Goal: Task Accomplishment & Management: Use online tool/utility

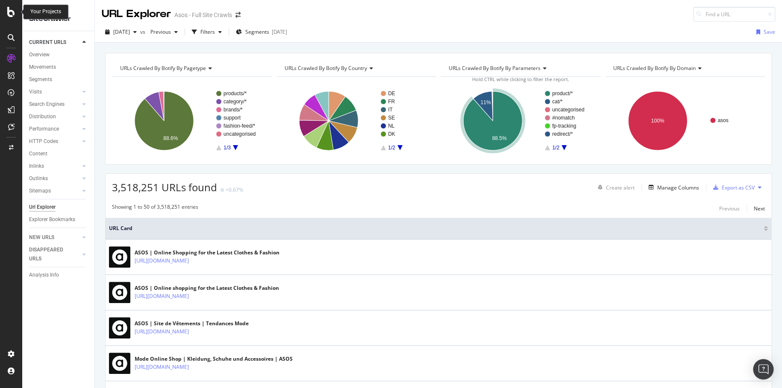
click at [2, 9] on div at bounding box center [11, 12] width 21 height 10
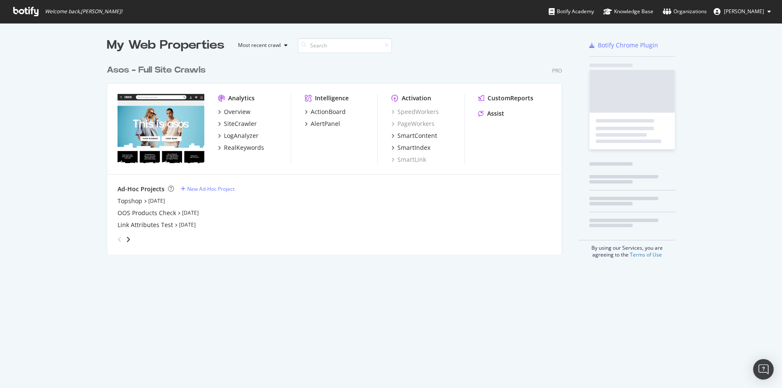
scroll to position [382, 769]
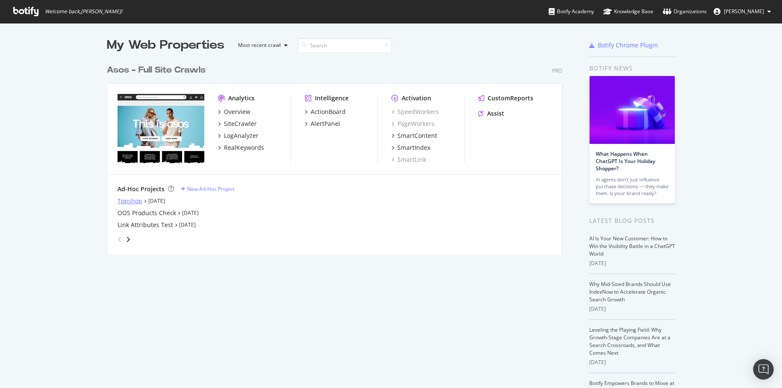
click at [130, 200] on div "Topshop" at bounding box center [130, 201] width 25 height 9
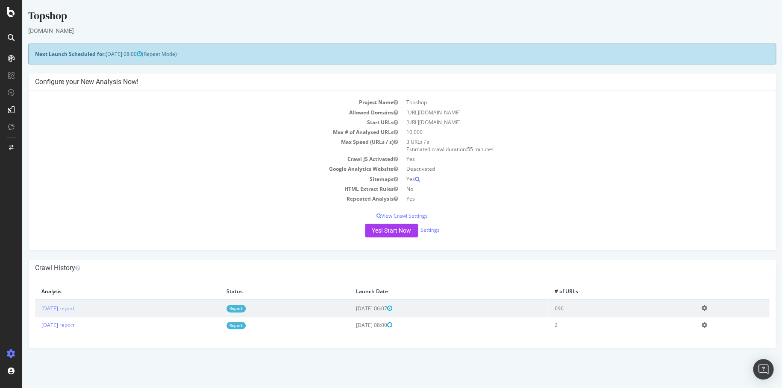
click at [441, 229] on div "Yes! Start Now Settings" at bounding box center [402, 231] width 734 height 14
click at [438, 229] on link "Settings" at bounding box center [429, 229] width 19 height 7
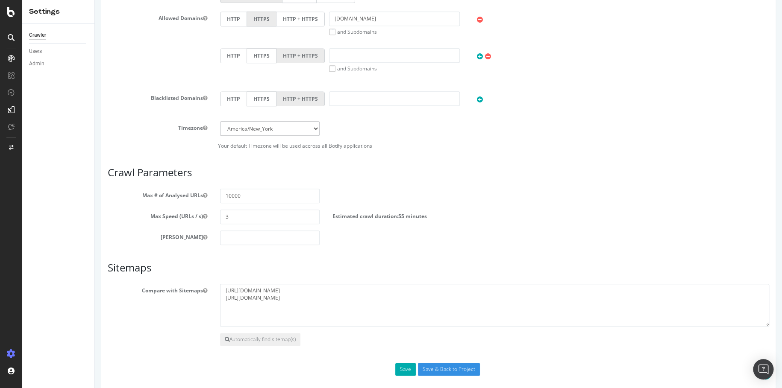
scroll to position [333, 0]
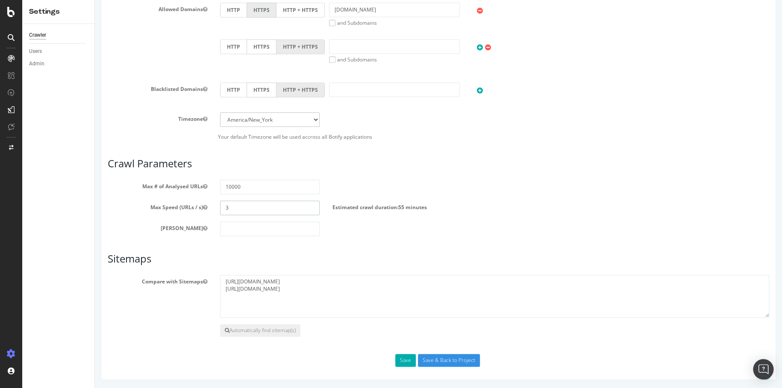
click at [258, 212] on input "3" at bounding box center [270, 208] width 100 height 15
type input "1"
type input "5"
click at [404, 363] on button "Save" at bounding box center [405, 360] width 21 height 13
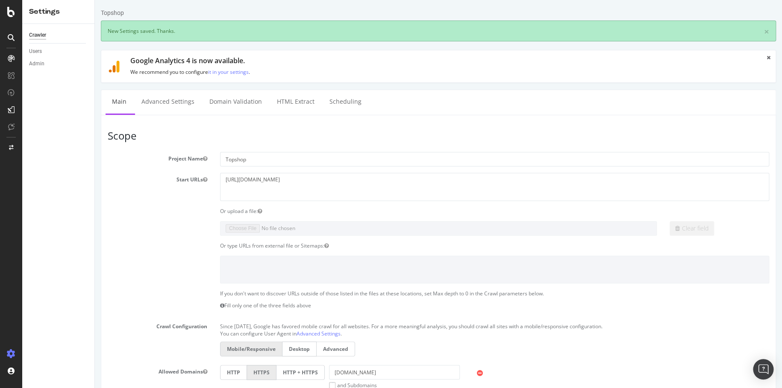
scroll to position [0, 0]
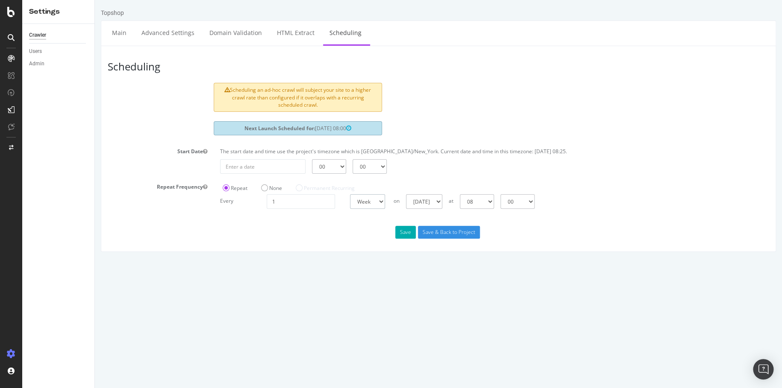
click at [370, 205] on select "Day Week Month" at bounding box center [367, 201] width 35 height 15
select select "4"
click at [350, 194] on select "Day Week Month" at bounding box center [367, 201] width 35 height 15
click at [408, 234] on button "Save" at bounding box center [405, 232] width 21 height 13
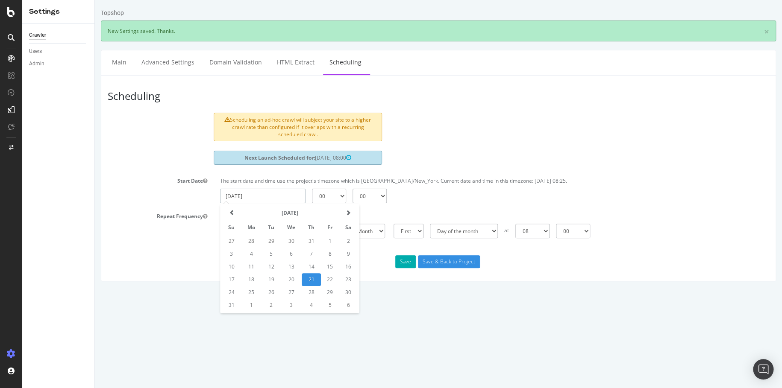
click at [300, 196] on input "[DATE]" at bounding box center [262, 196] width 85 height 15
click at [258, 307] on td "1" at bounding box center [251, 305] width 21 height 13
type input "[DATE]"
click at [344, 197] on select "00 01 02 03 04 05 06 07 08 09 10 11 12 13 14 15 16 17 18 19 20 21 22 23" at bounding box center [329, 196] width 34 height 15
select select "8"
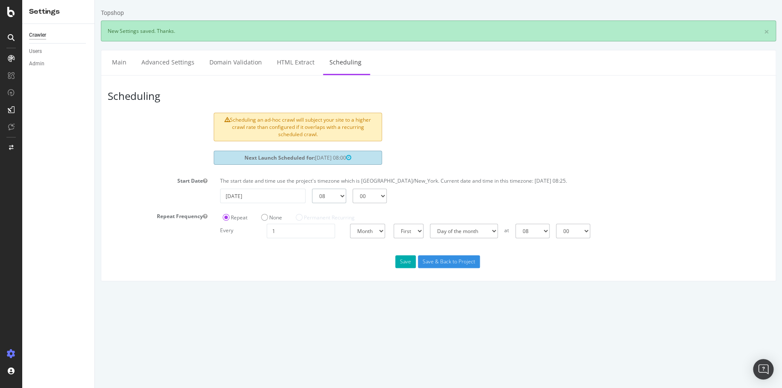
click at [312, 189] on select "00 01 02 03 04 05 06 07 08 09 10 11 12 13 14 15 16 17 18 19 20 21 22 23" at bounding box center [329, 196] width 34 height 15
click at [404, 265] on button "Save" at bounding box center [405, 262] width 21 height 13
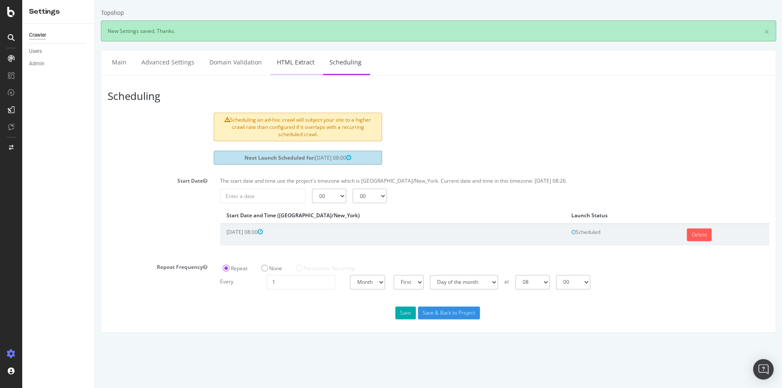
click at [290, 68] on link "HTML Extract" at bounding box center [296, 62] width 50 height 24
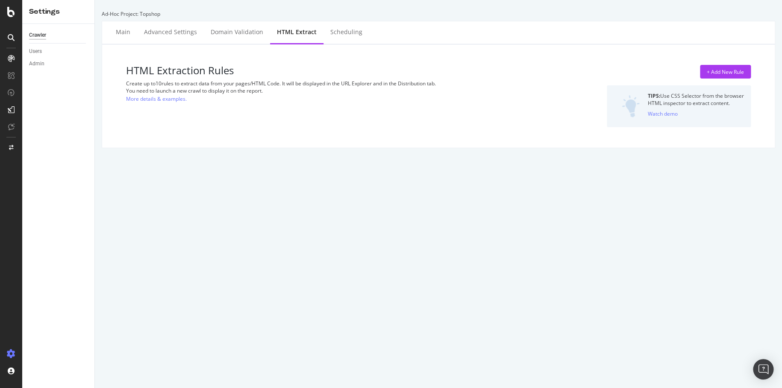
click at [239, 16] on div "Ad-Hoc Project: Topshop" at bounding box center [438, 13] width 673 height 7
click at [235, 29] on div "Domain Validation" at bounding box center [237, 32] width 53 height 9
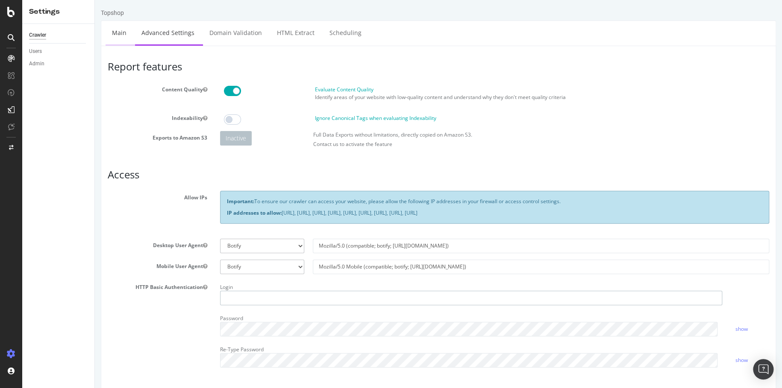
type input "[PERSON_NAME].[PERSON_NAME]"
click at [115, 36] on link "Main" at bounding box center [119, 33] width 27 height 24
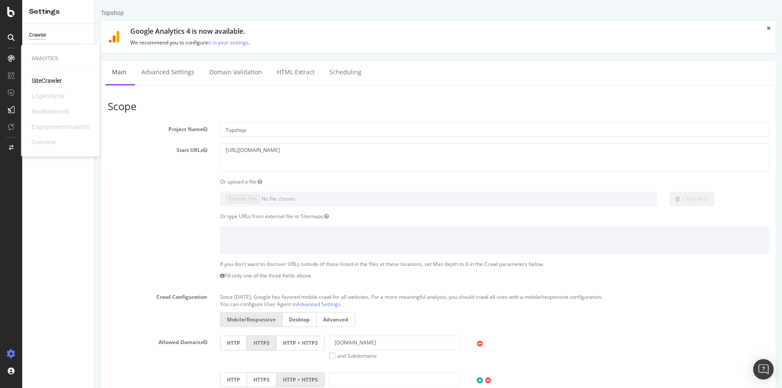
click at [51, 78] on div "SiteCrawler" at bounding box center [47, 80] width 30 height 9
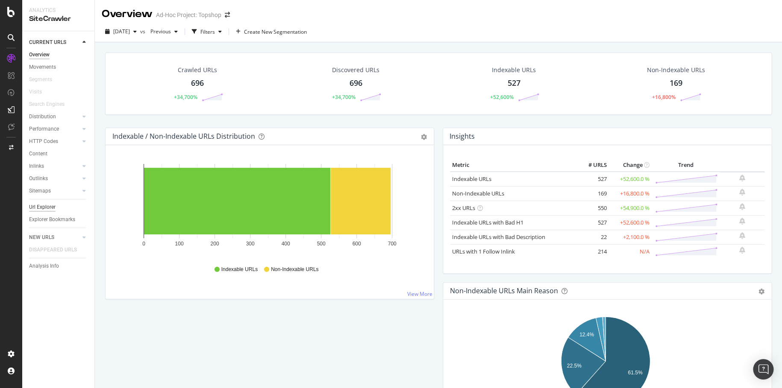
click at [46, 204] on div "Url Explorer" at bounding box center [42, 207] width 26 height 9
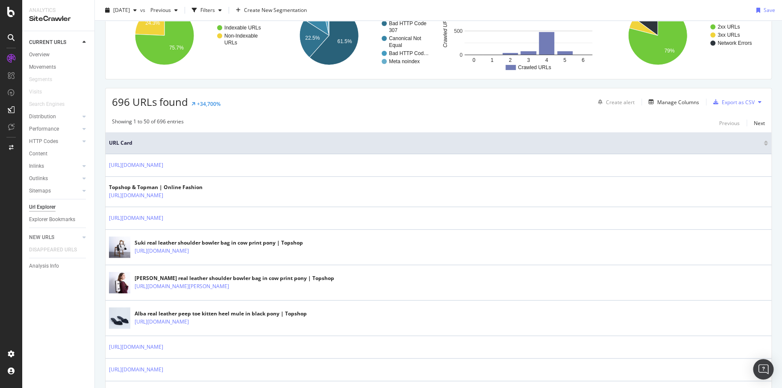
scroll to position [43, 0]
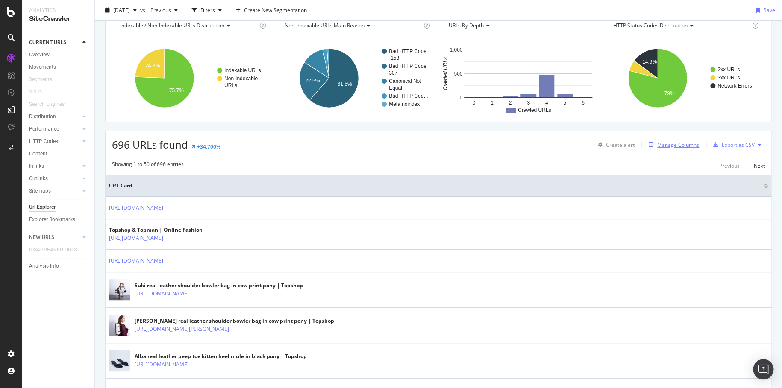
click at [671, 144] on div "Manage Columns" at bounding box center [678, 144] width 42 height 7
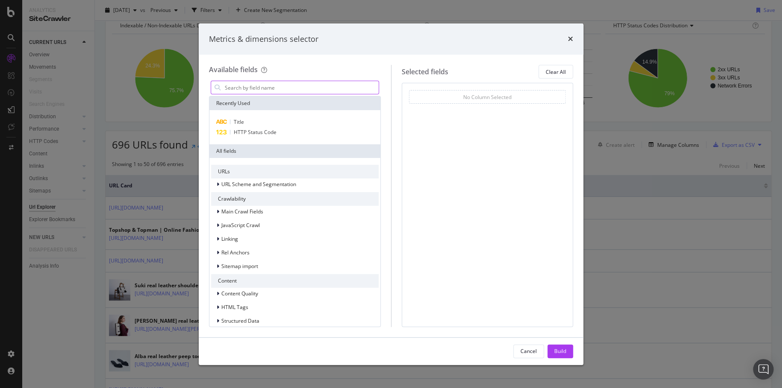
click at [279, 87] on input "modal" at bounding box center [301, 87] width 155 height 13
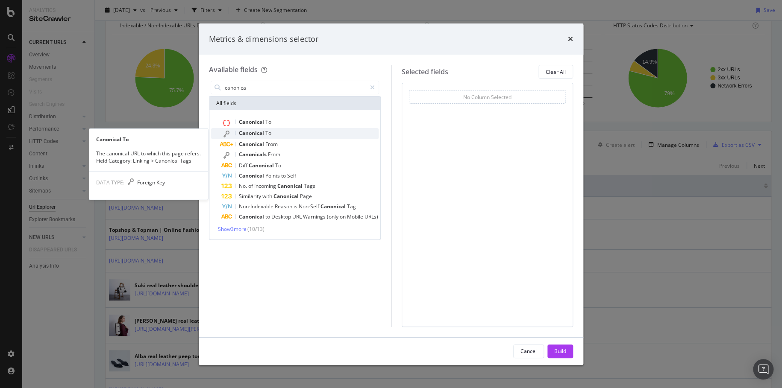
type input "canonica"
click at [305, 132] on div "Canonical To" at bounding box center [299, 133] width 157 height 11
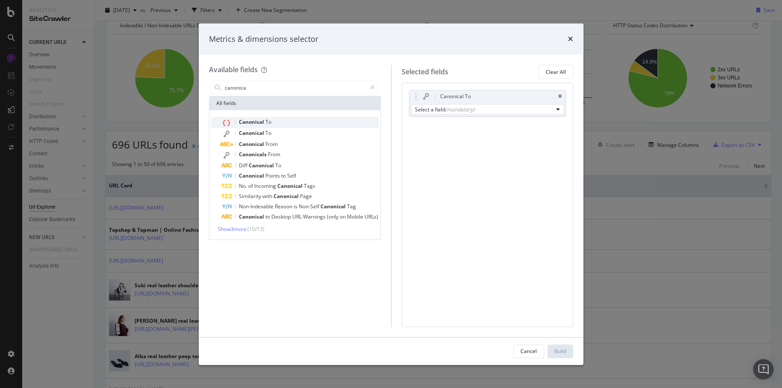
click at [328, 124] on div "Canonical To" at bounding box center [299, 122] width 157 height 11
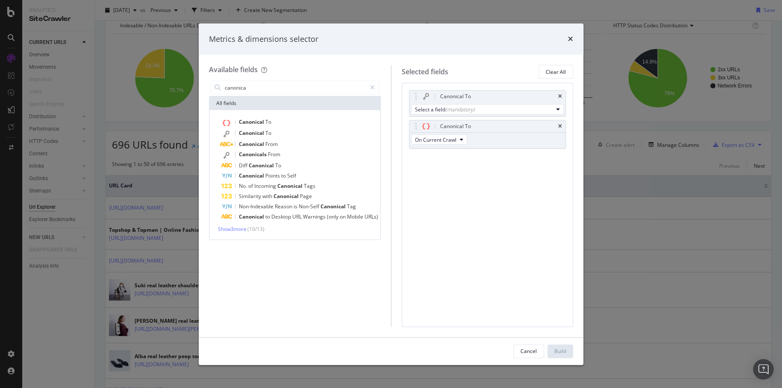
click at [483, 117] on div "Canonical To Select a field (mandatory) Canonical To On Current Crawl You can u…" at bounding box center [487, 128] width 157 height 77
click at [505, 110] on div "Select a field (mandatory)" at bounding box center [484, 109] width 138 height 7
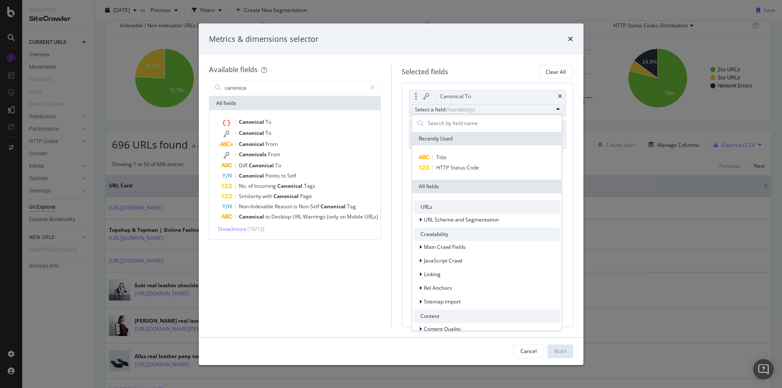
click at [505, 110] on div "Select a field (mandatory)" at bounding box center [484, 109] width 138 height 7
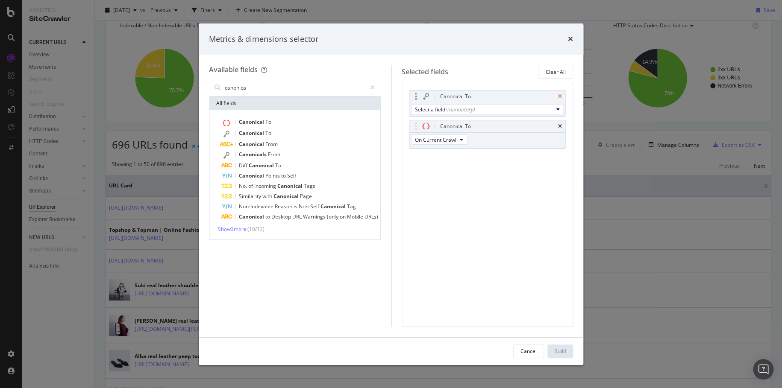
click at [560, 95] on icon "times" at bounding box center [560, 96] width 4 height 5
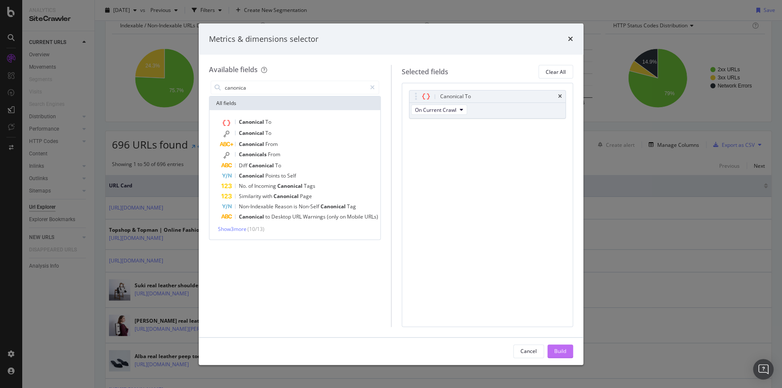
click at [560, 345] on div "Build" at bounding box center [560, 351] width 12 height 13
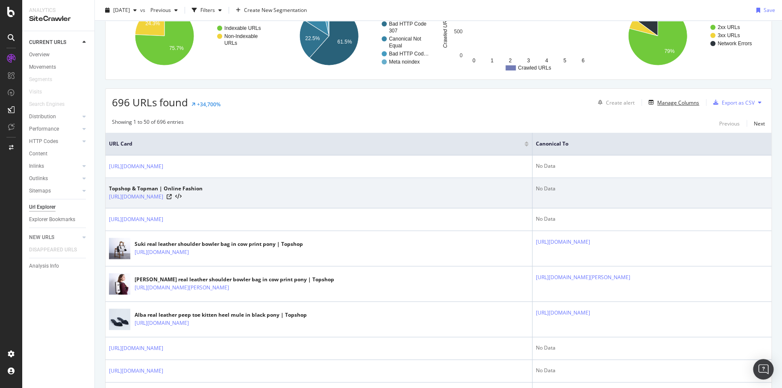
scroll to position [85, 0]
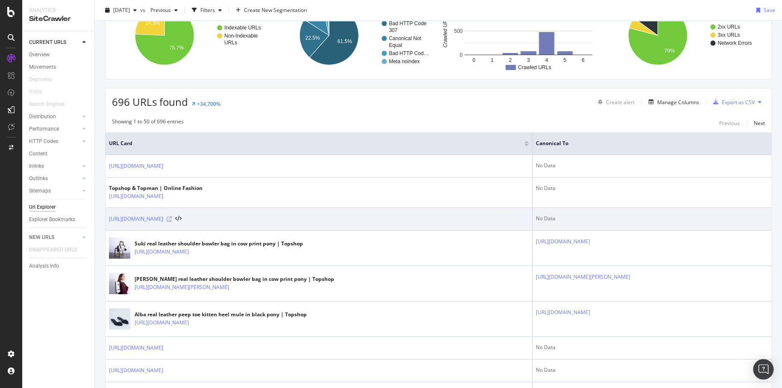
click at [172, 217] on icon at bounding box center [169, 219] width 5 height 5
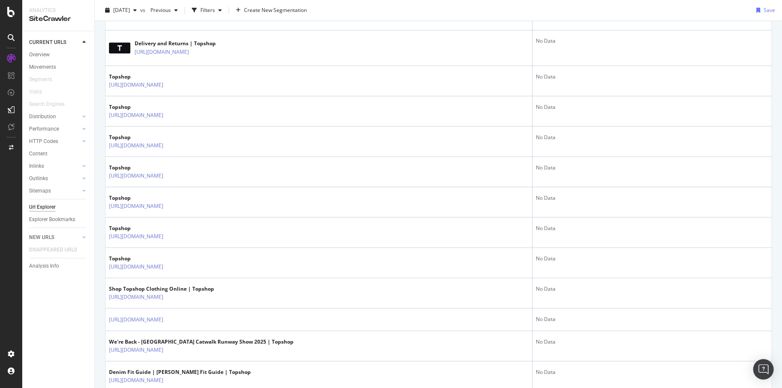
scroll to position [897, 0]
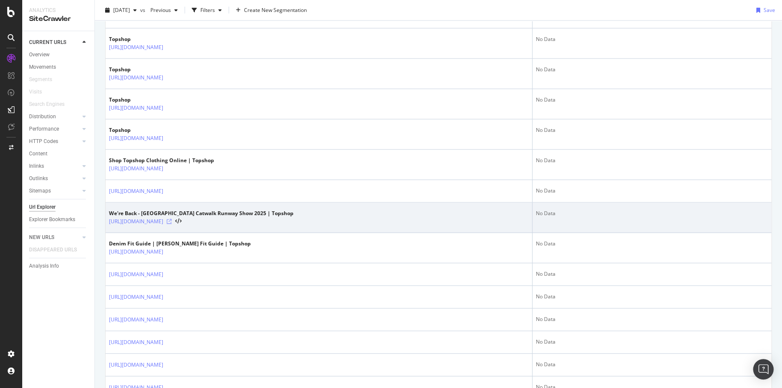
click at [172, 224] on icon at bounding box center [169, 221] width 5 height 5
